Goal: Transaction & Acquisition: Purchase product/service

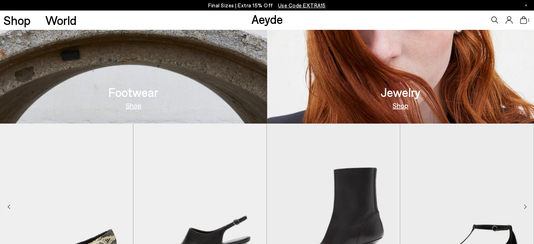
scroll to position [352, 0]
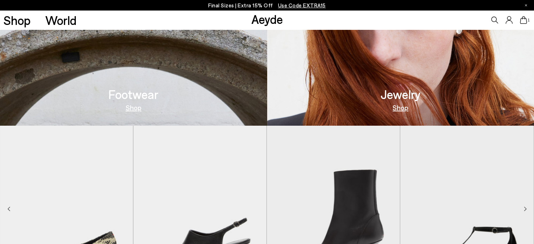
click at [132, 108] on link "Shop" at bounding box center [134, 107] width 16 height 7
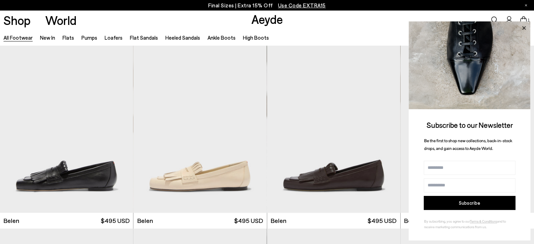
click at [524, 28] on icon at bounding box center [524, 28] width 4 height 4
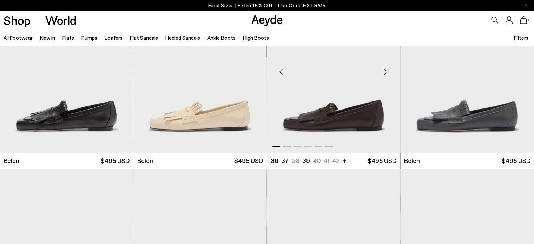
scroll to position [62, 0]
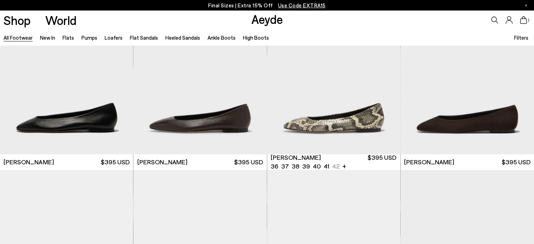
scroll to position [1159, 0]
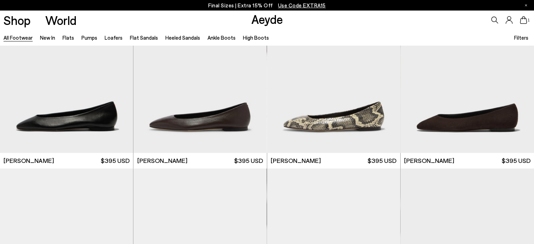
click at [341, 33] on div "All Footwear New In Flats Pumps Loafers Flat Sandals Heeled Sandals Ankle Boots…" at bounding box center [267, 37] width 534 height 16
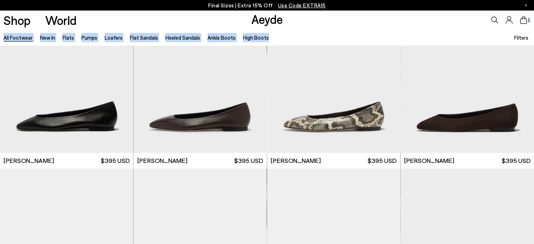
drag, startPoint x: 316, startPoint y: 31, endPoint x: 286, endPoint y: 29, distance: 29.9
click at [321, 31] on div "All Footwear New In Flats Pumps Loafers Flat Sandals Heeled Sandals Ankle Boots…" at bounding box center [267, 37] width 534 height 16
